Goal: Task Accomplishment & Management: Manage account settings

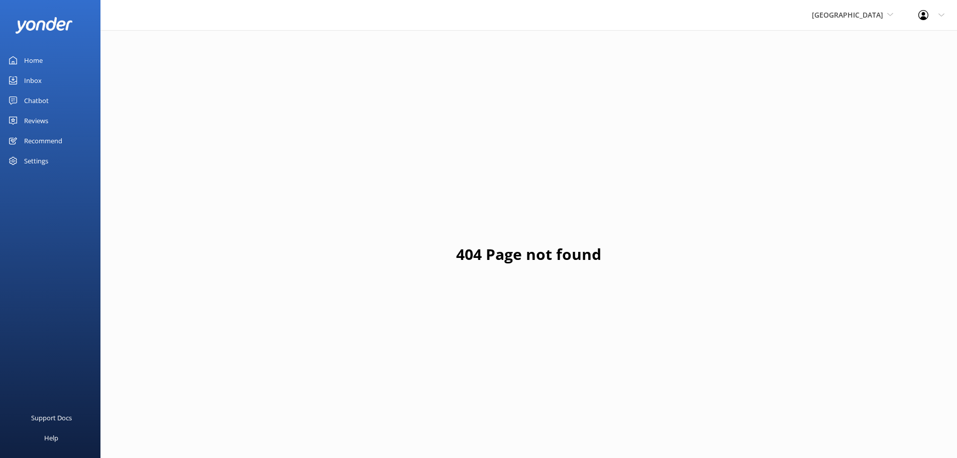
click at [28, 58] on div "Home" at bounding box center [33, 60] width 19 height 20
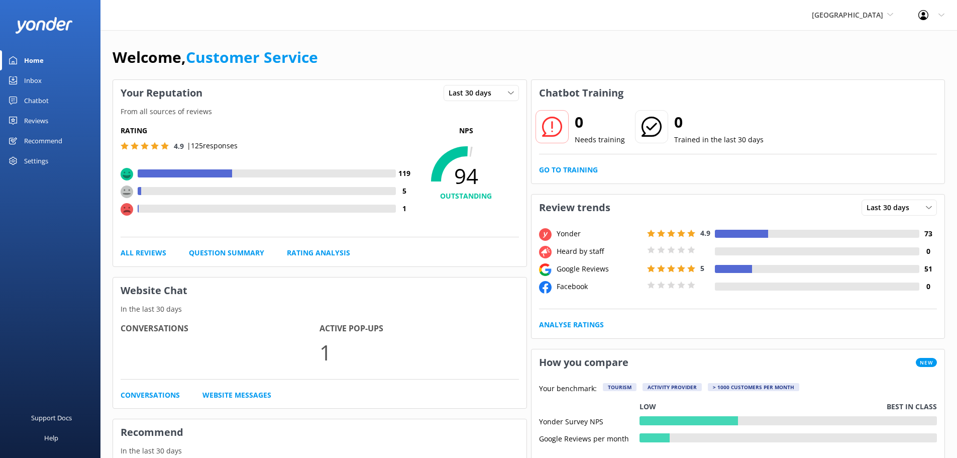
click at [34, 120] on div "Reviews" at bounding box center [36, 121] width 24 height 20
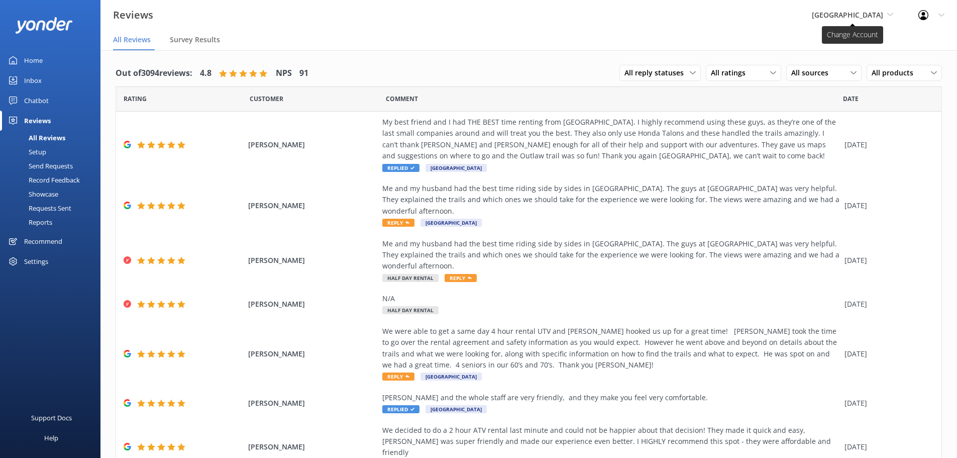
click at [885, 13] on span "[GEOGRAPHIC_DATA]" at bounding box center [852, 15] width 81 height 11
click at [865, 68] on link "[US_STATE] Safari Jeep Tours" at bounding box center [849, 66] width 100 height 24
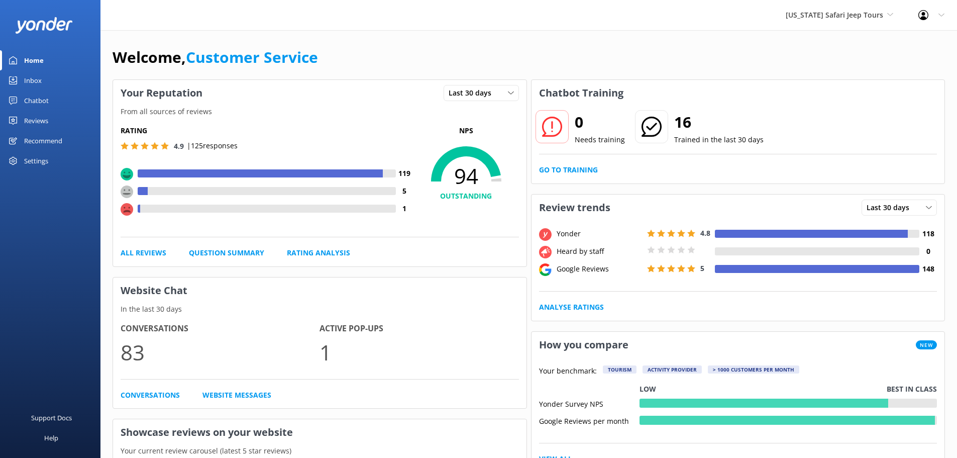
click at [40, 116] on div "Reviews" at bounding box center [36, 121] width 24 height 20
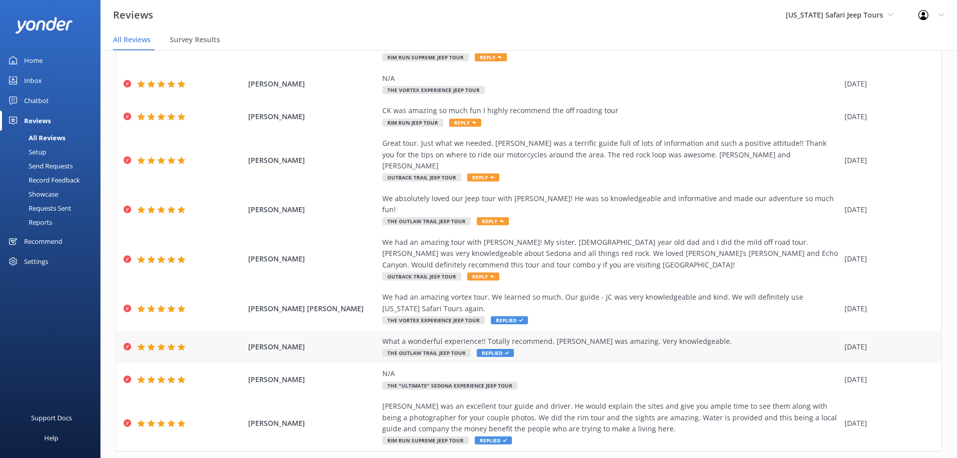
scroll to position [91, 0]
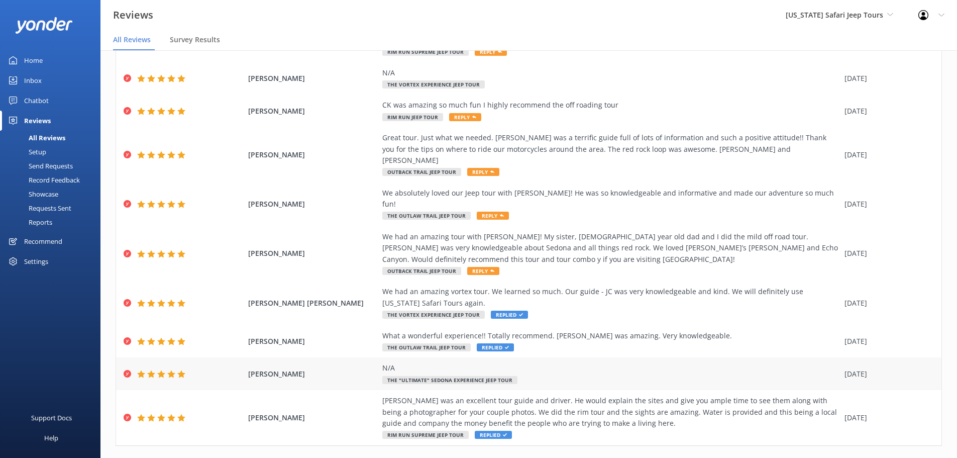
scroll to position [20, 0]
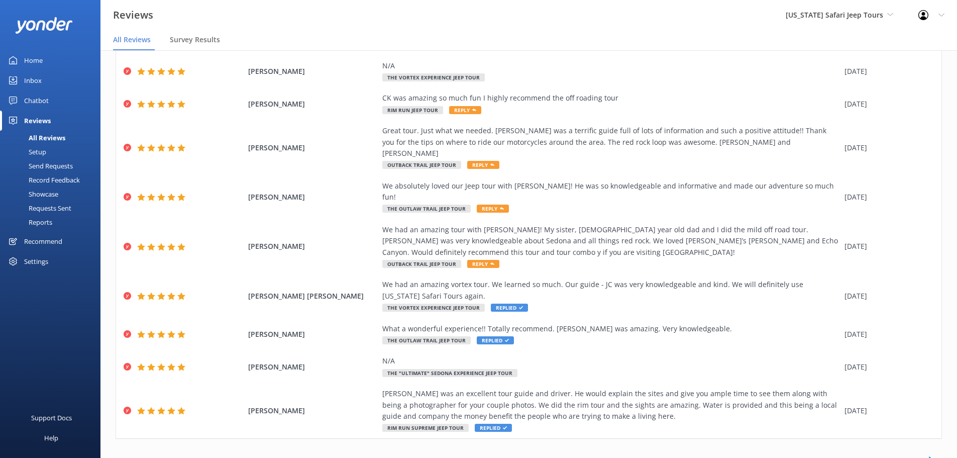
click at [775, 455] on link "2" at bounding box center [781, 460] width 14 height 10
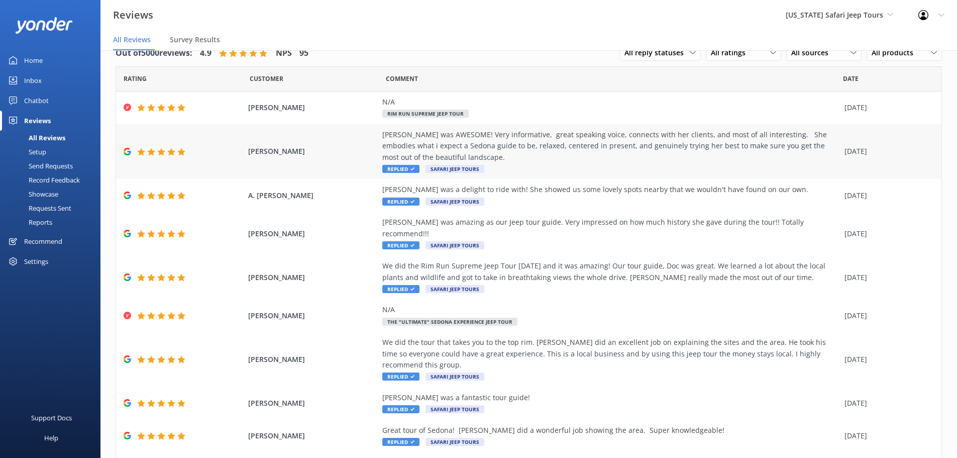
click at [550, 139] on div "[PERSON_NAME] was AWESOME! Very informative, great speaking voice, connects wit…" at bounding box center [610, 146] width 457 height 34
